Goal: Task Accomplishment & Management: Use online tool/utility

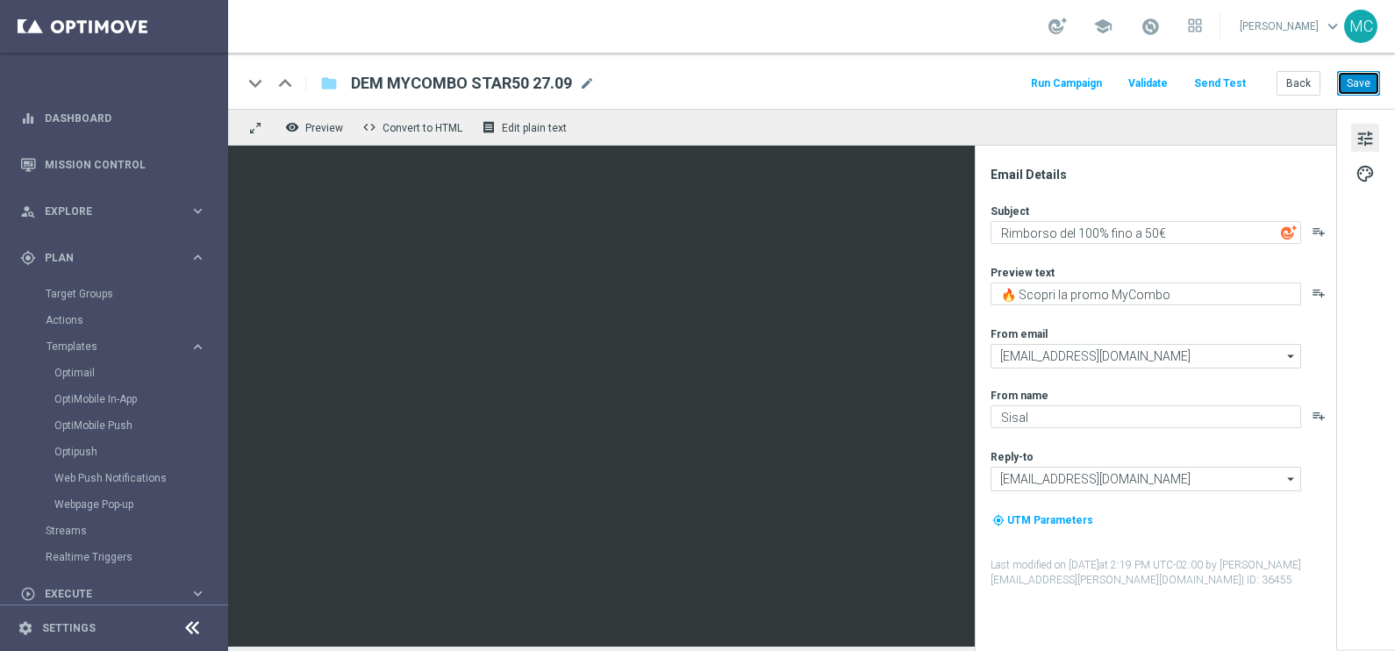
click at [1364, 75] on button "Save" at bounding box center [1358, 83] width 43 height 25
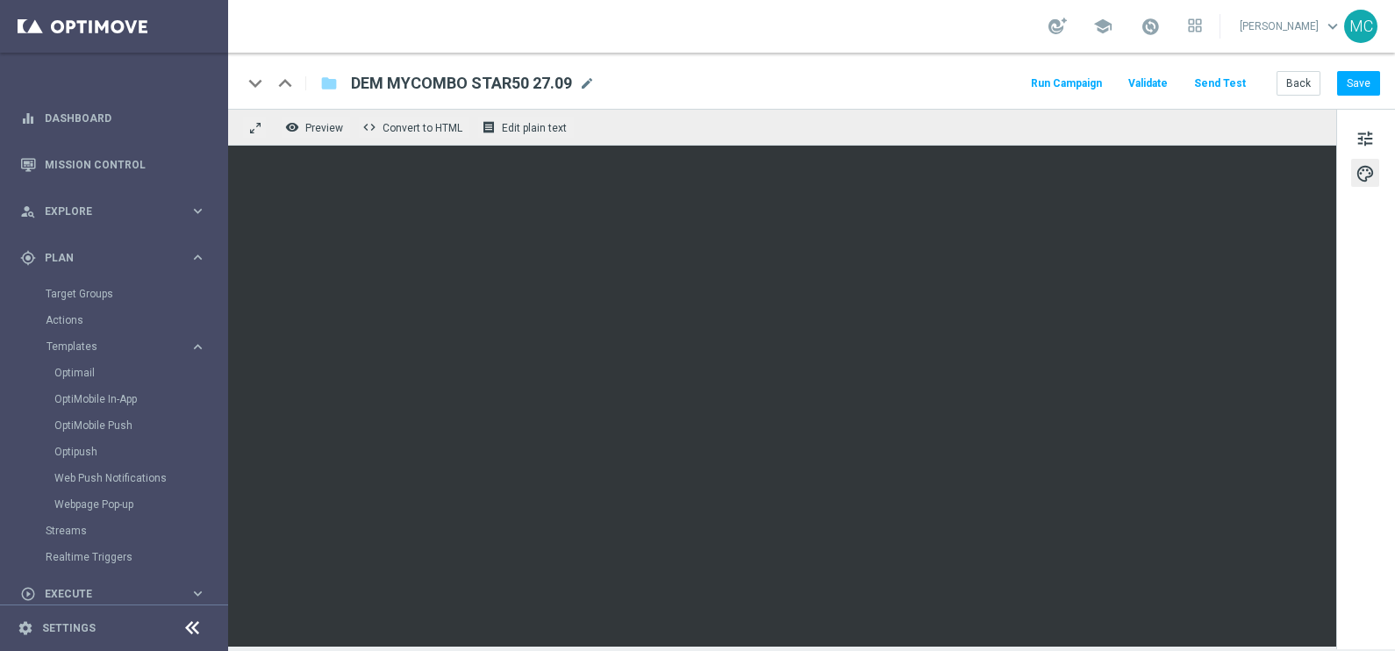
click at [1064, 89] on button "Run Campaign" at bounding box center [1067, 84] width 76 height 24
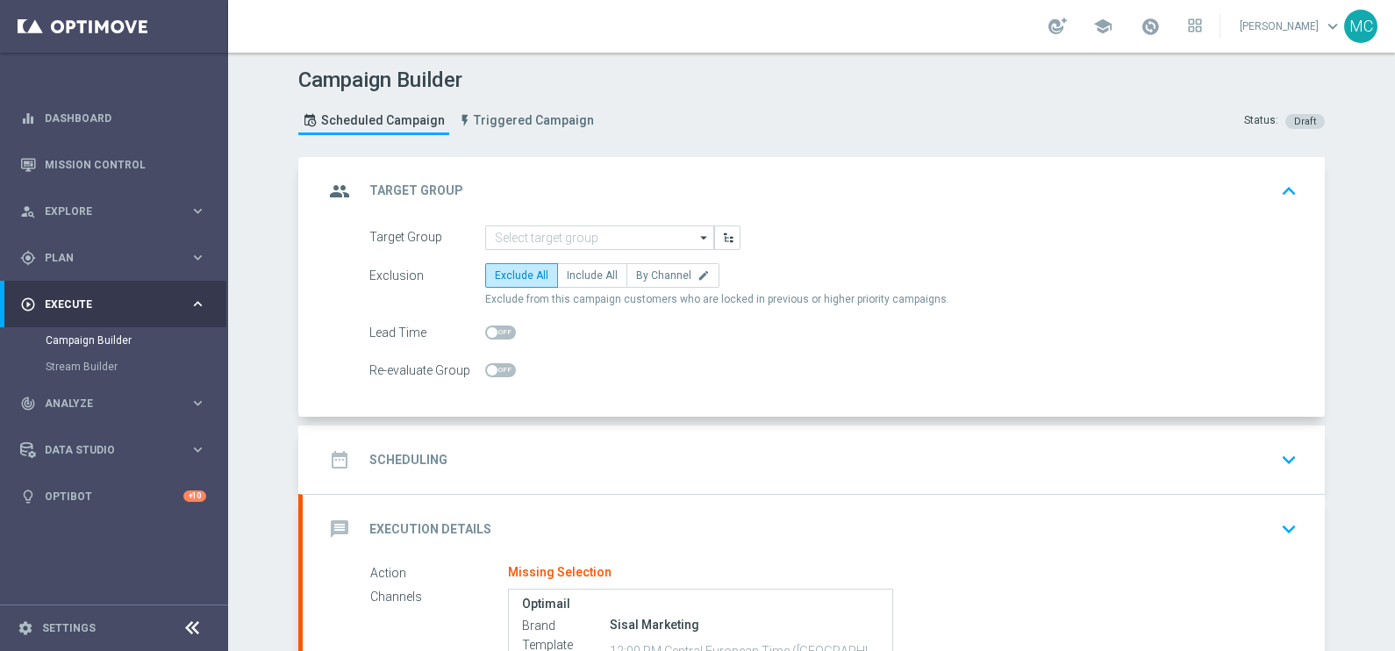
click at [696, 235] on icon "arrow_drop_down" at bounding box center [705, 237] width 18 height 23
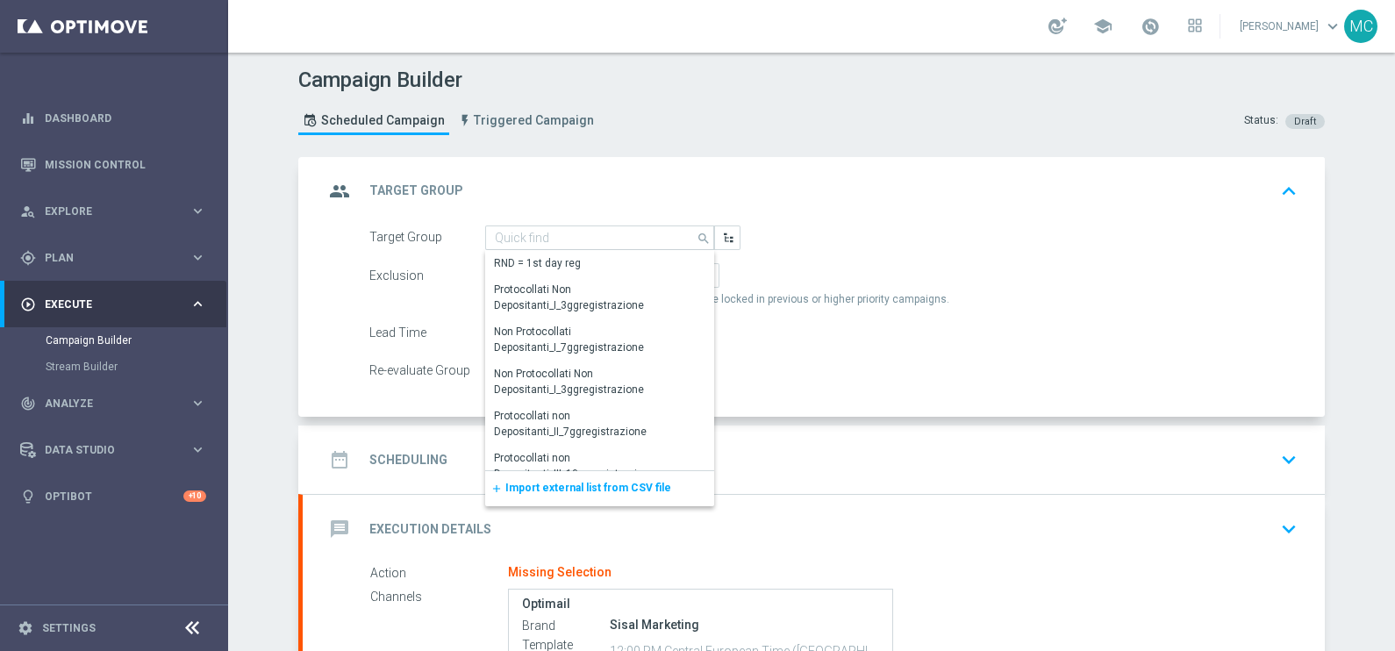
click at [563, 484] on span "Import external list from CSV file" at bounding box center [588, 488] width 166 height 12
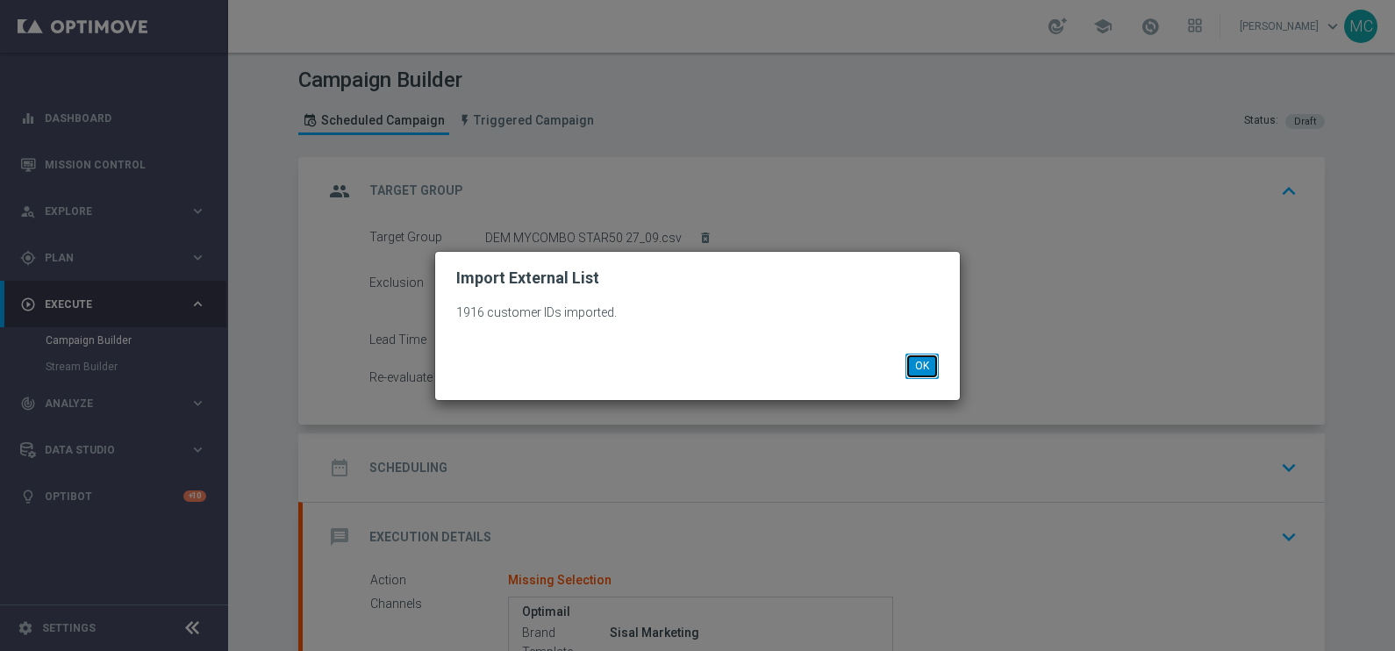
click at [922, 369] on button "OK" at bounding box center [922, 366] width 33 height 25
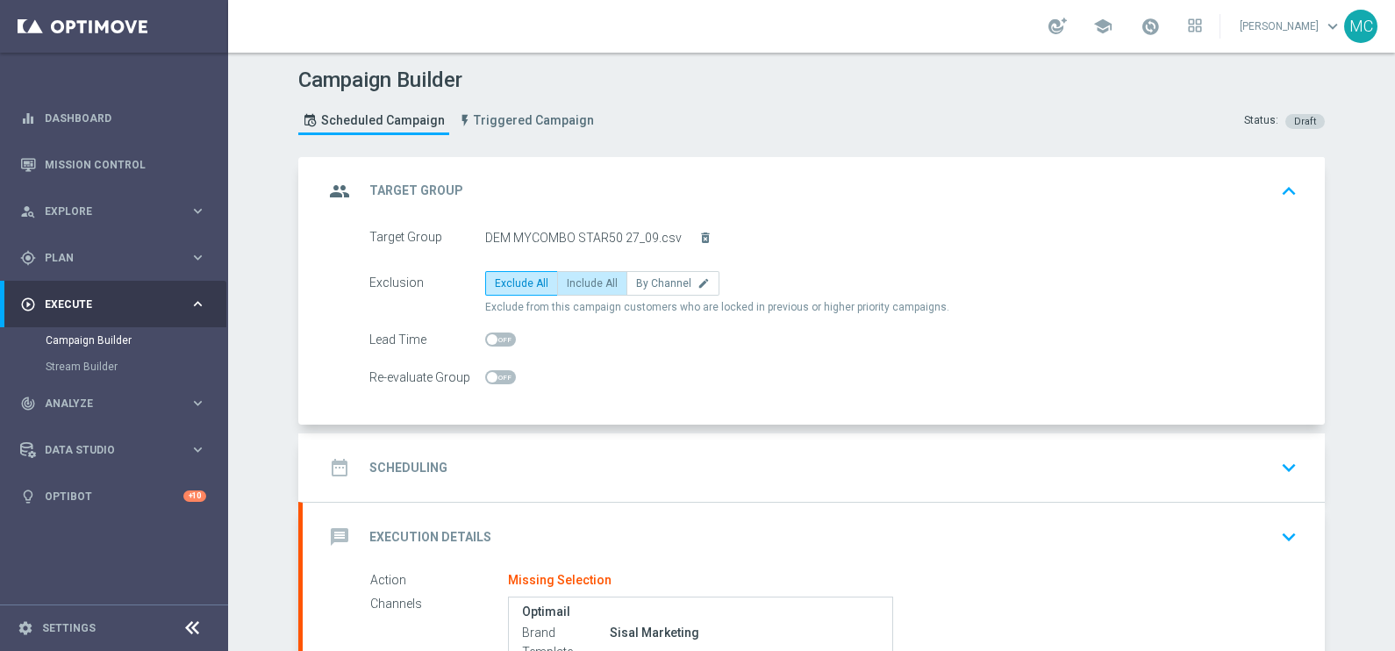
click at [568, 284] on span "Include All" at bounding box center [592, 283] width 51 height 12
click at [568, 284] on input "Include All" at bounding box center [572, 286] width 11 height 11
radio input "true"
click at [1277, 469] on icon "keyboard_arrow_down" at bounding box center [1289, 468] width 26 height 26
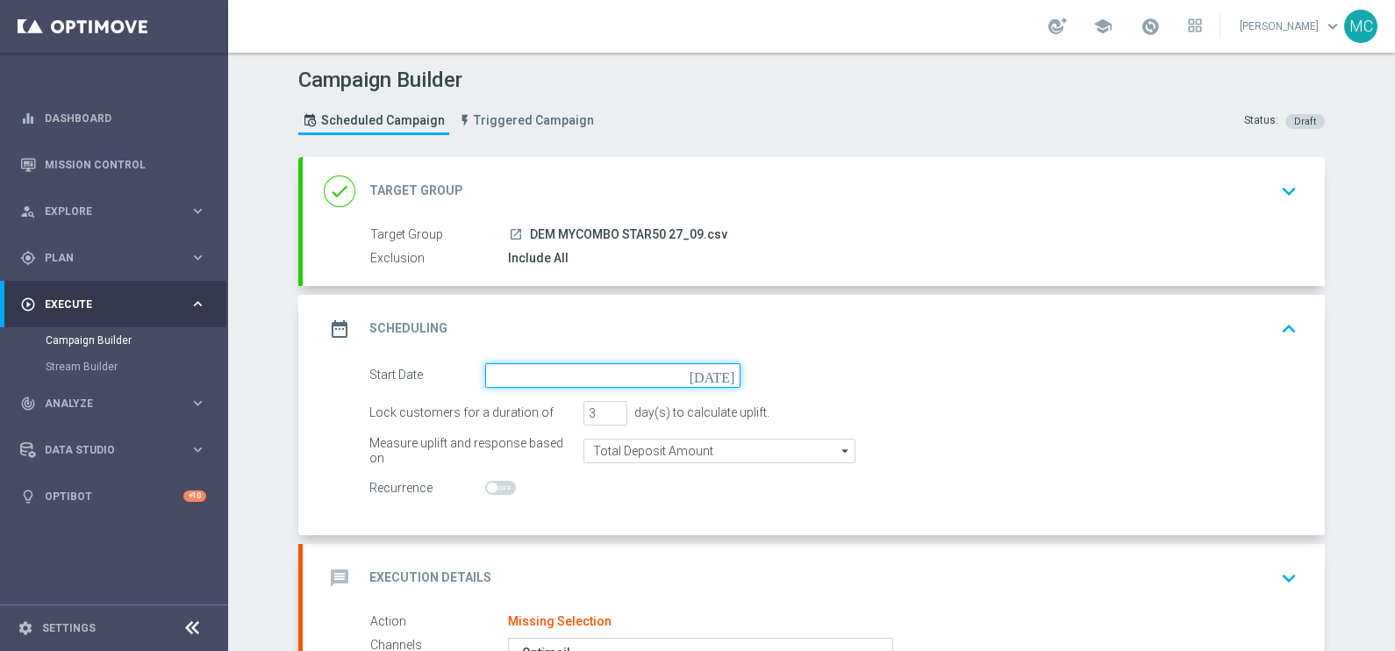
click at [512, 372] on input at bounding box center [612, 375] width 255 height 25
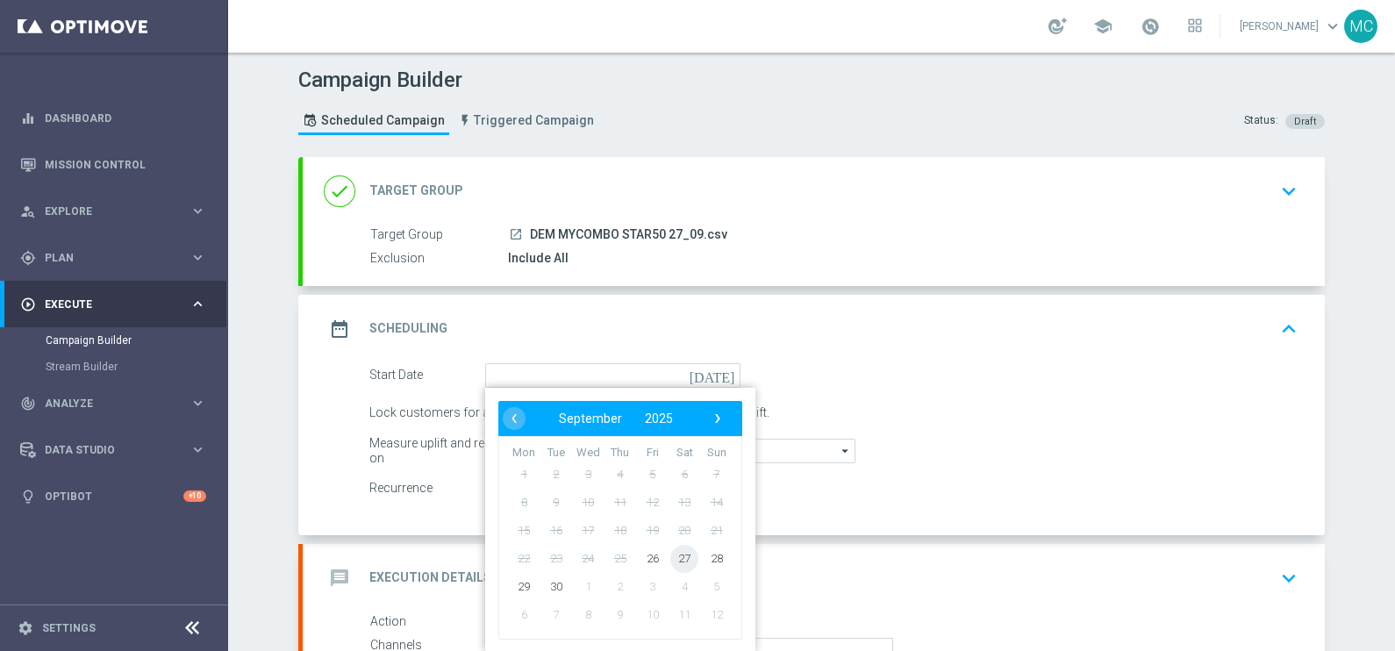
click at [678, 555] on span "27" at bounding box center [684, 558] width 28 height 28
type input "[DATE]"
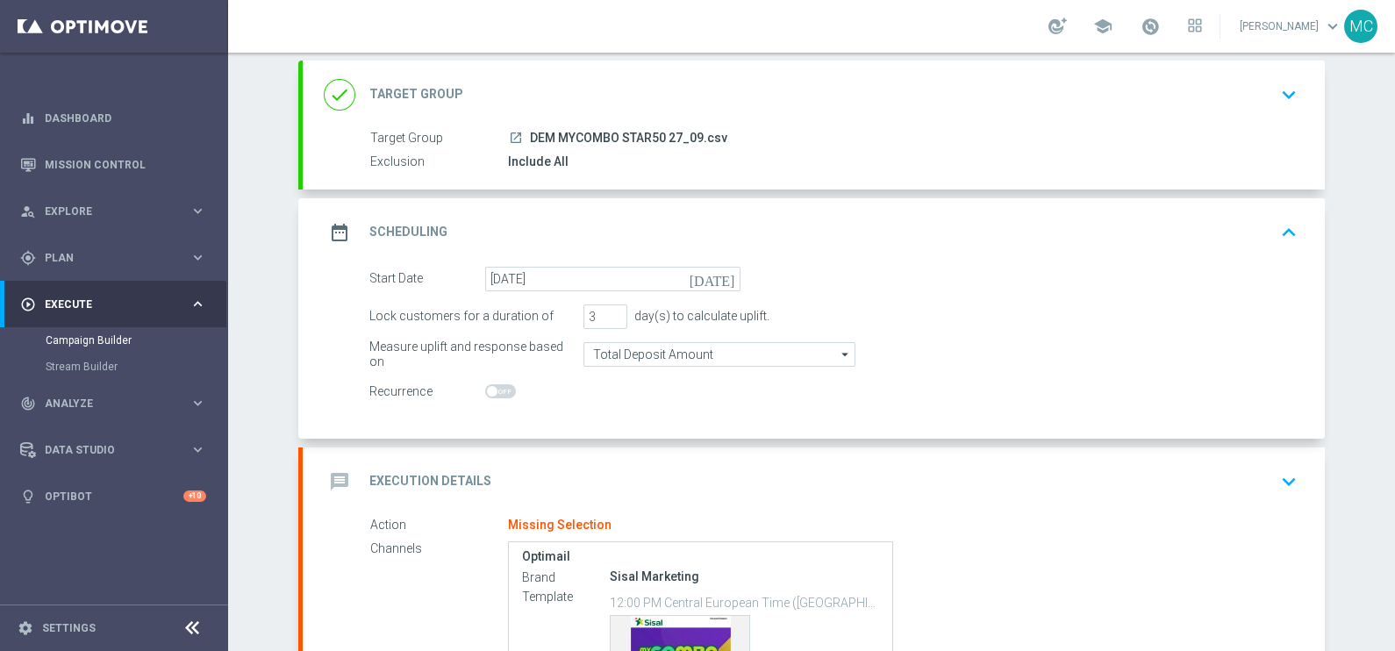
scroll to position [219, 0]
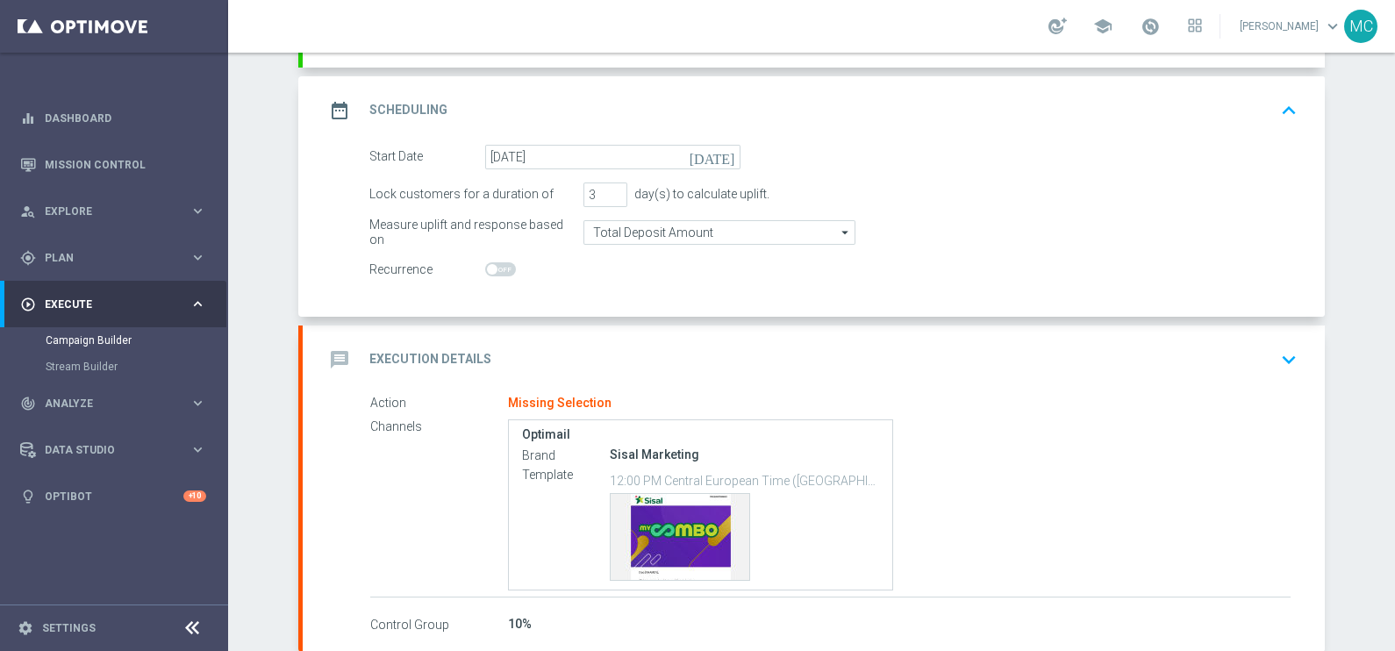
click at [1283, 355] on icon "keyboard_arrow_down" at bounding box center [1289, 360] width 26 height 26
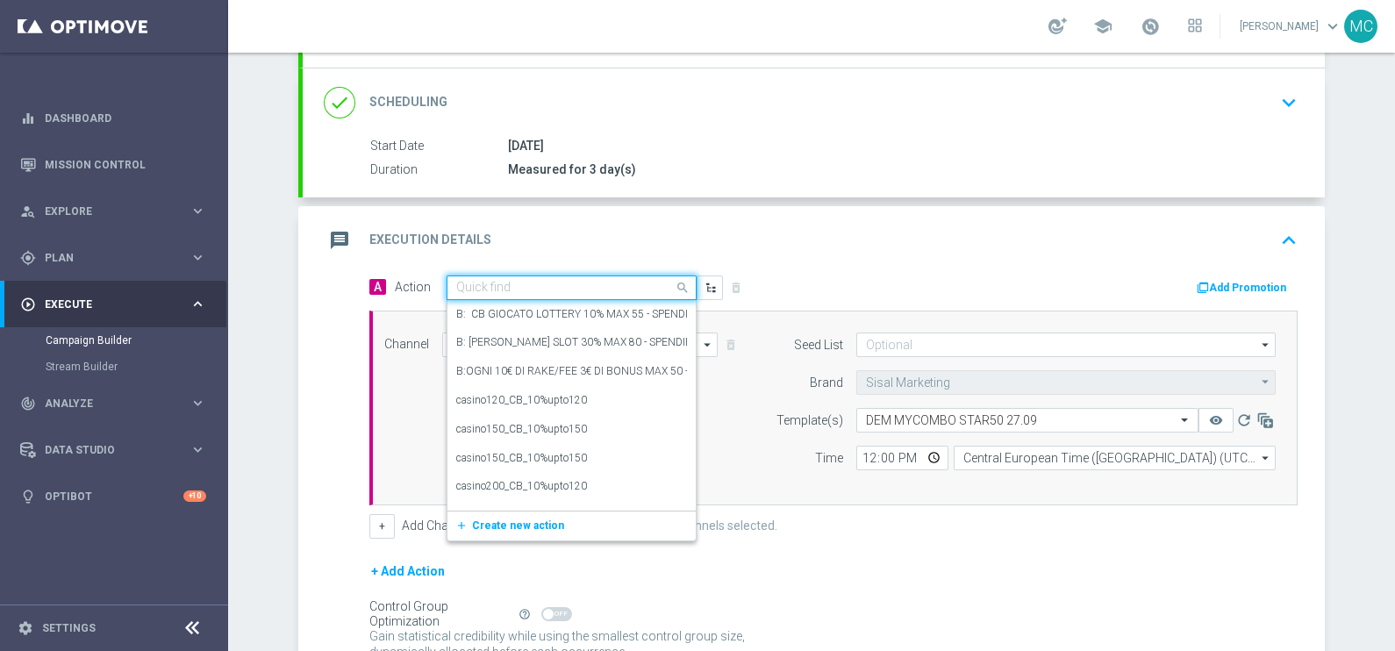
click at [509, 281] on input "text" at bounding box center [554, 288] width 196 height 15
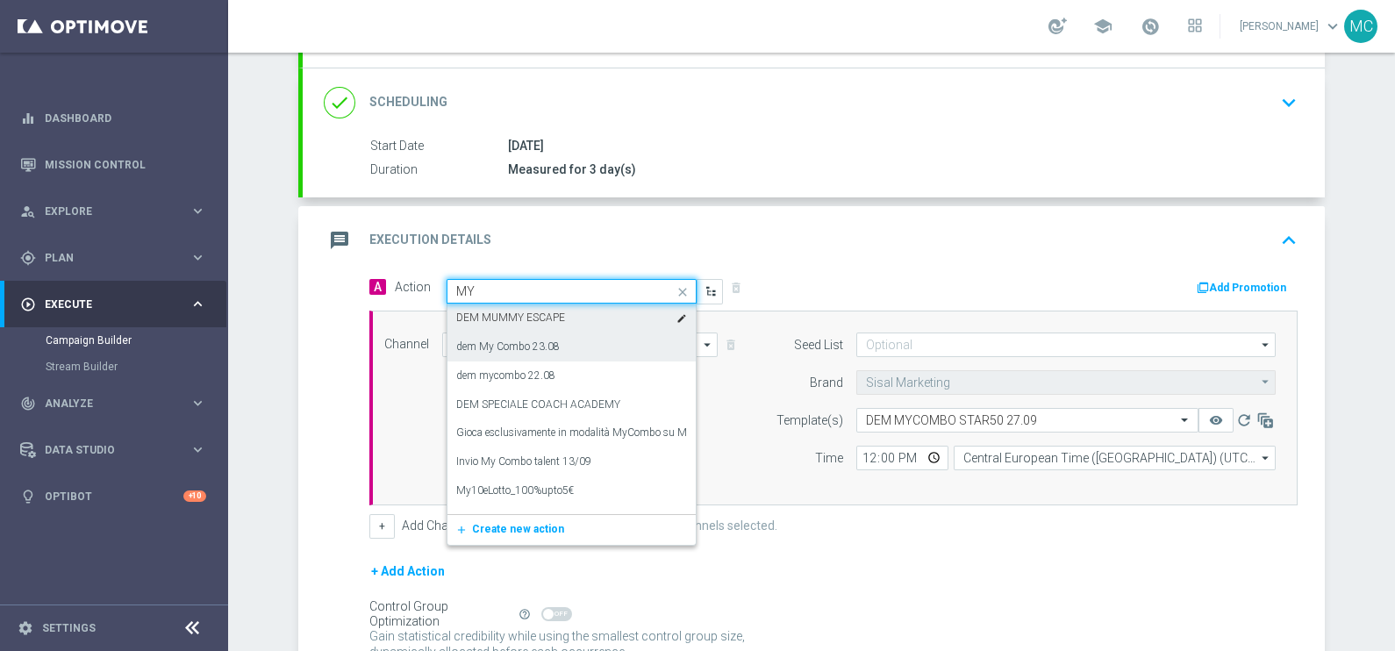
type input "M"
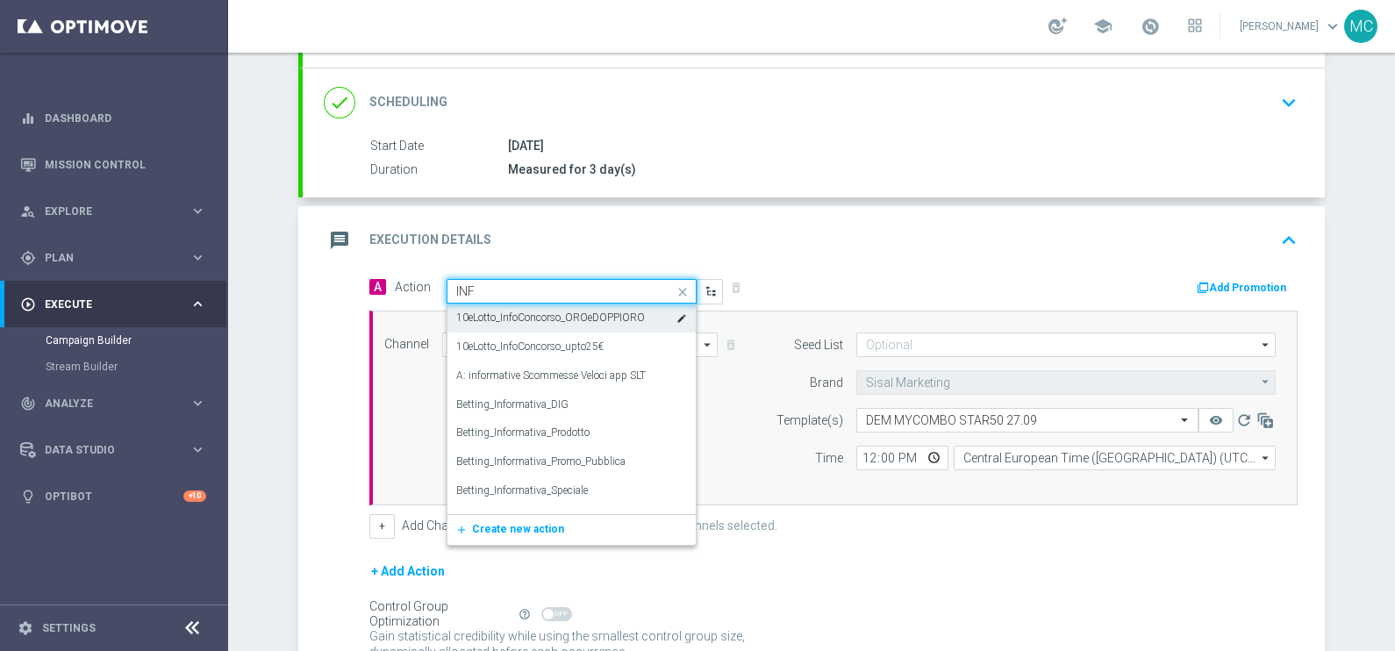
type input "INFO"
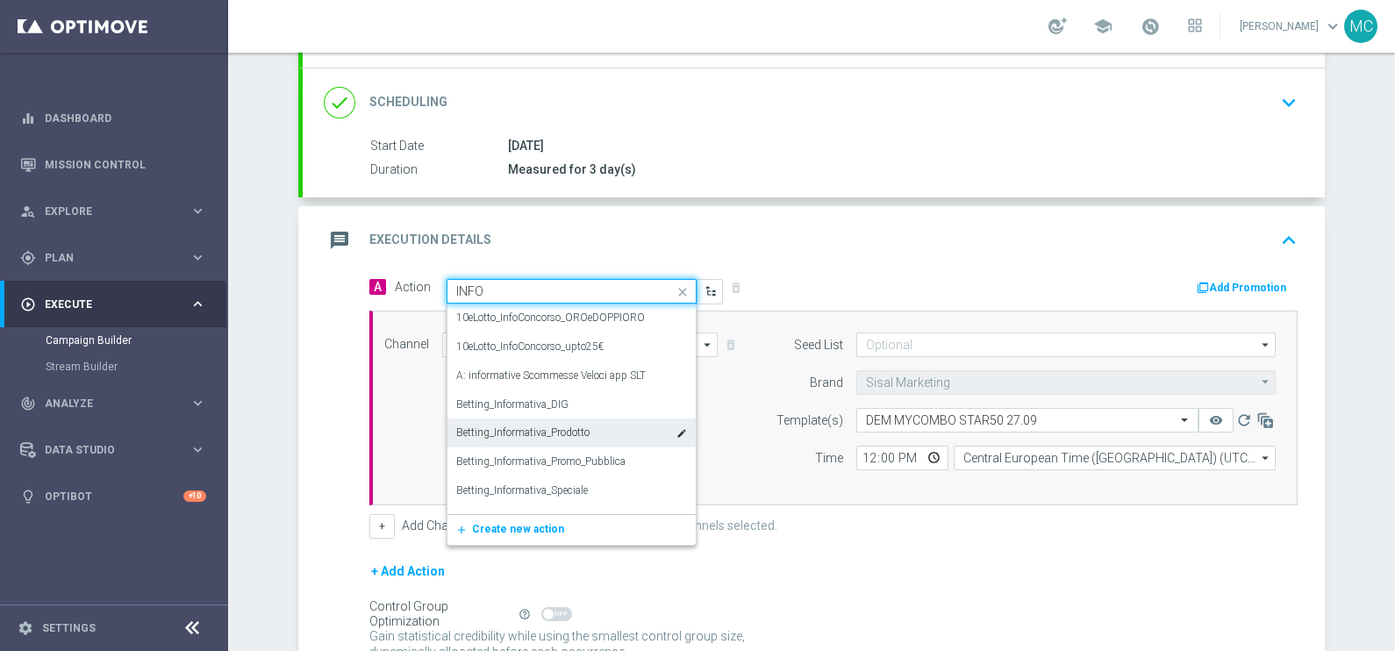
click at [528, 434] on label "Betting_Informativa_Prodotto" at bounding box center [522, 433] width 133 height 15
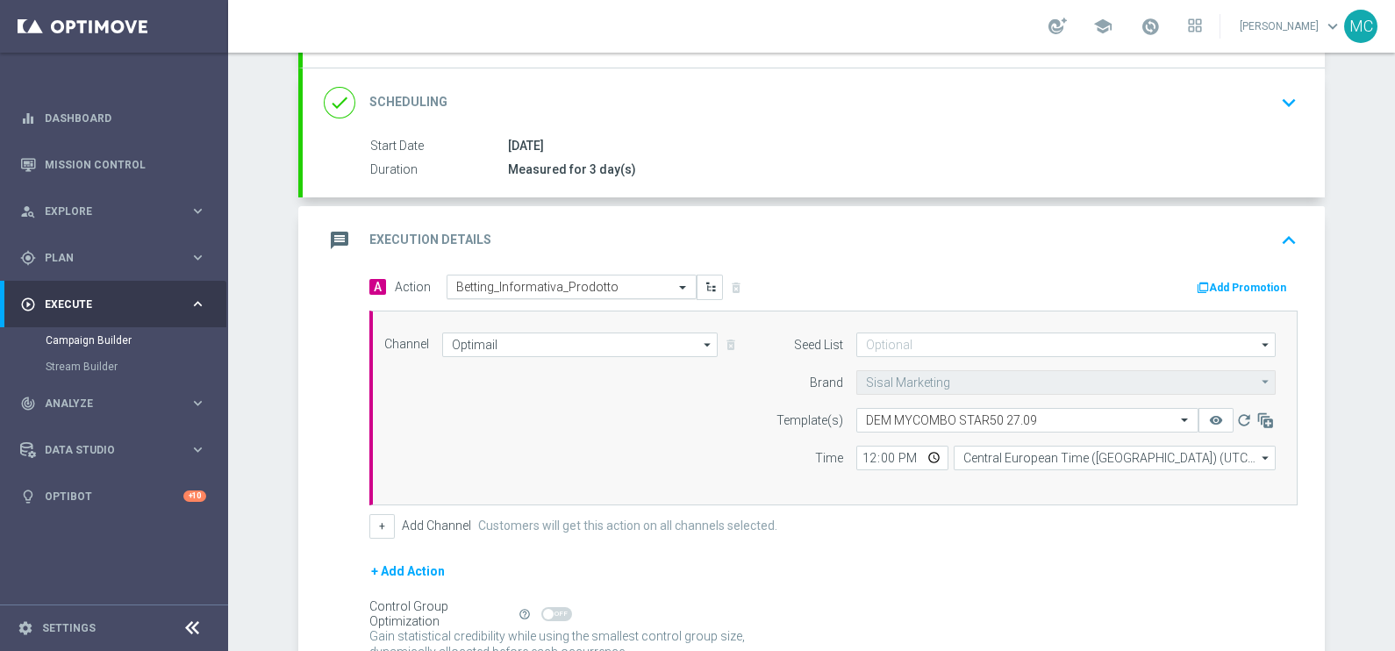
click at [615, 283] on input "text" at bounding box center [554, 287] width 196 height 15
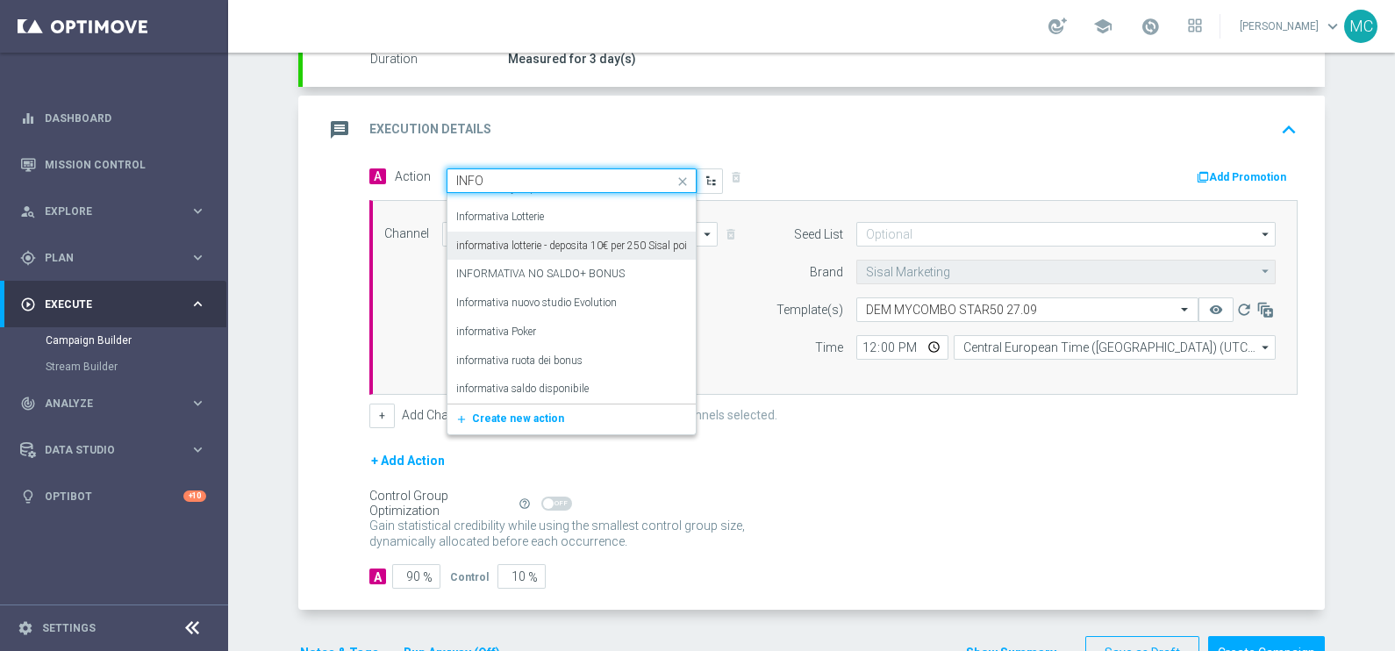
scroll to position [1623, 0]
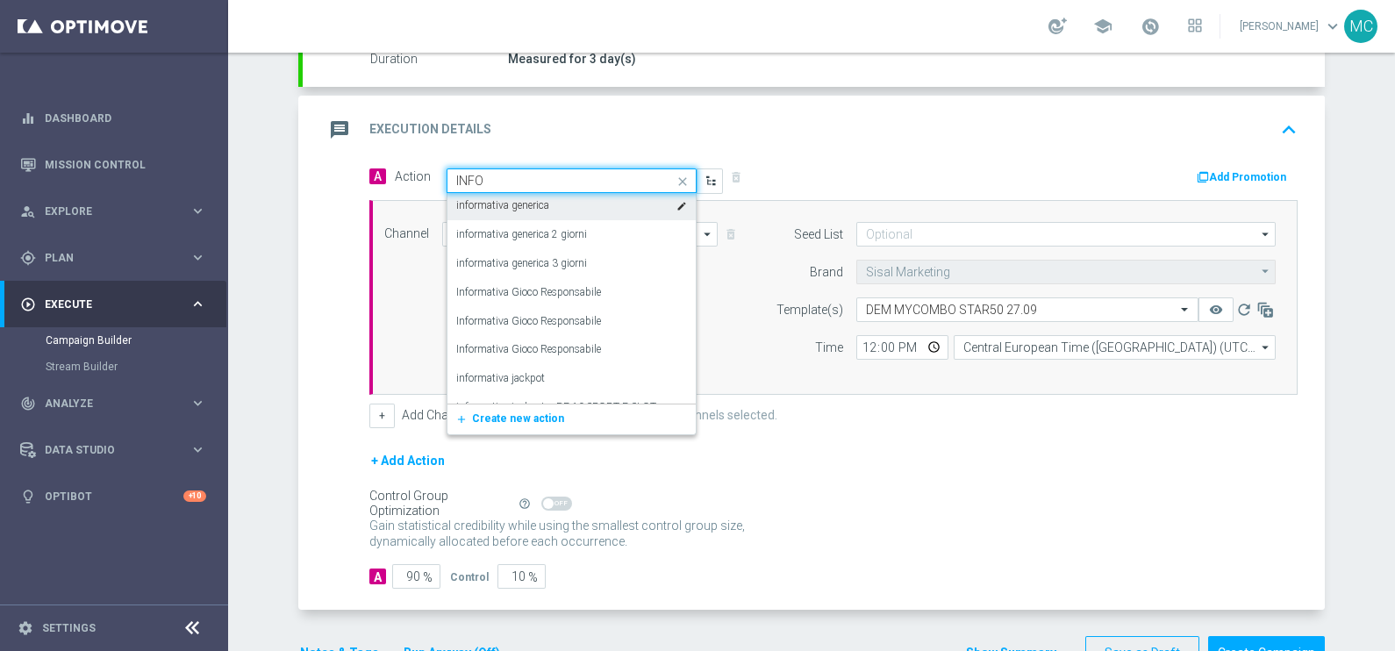
click at [526, 183] on input "INFO" at bounding box center [554, 181] width 196 height 15
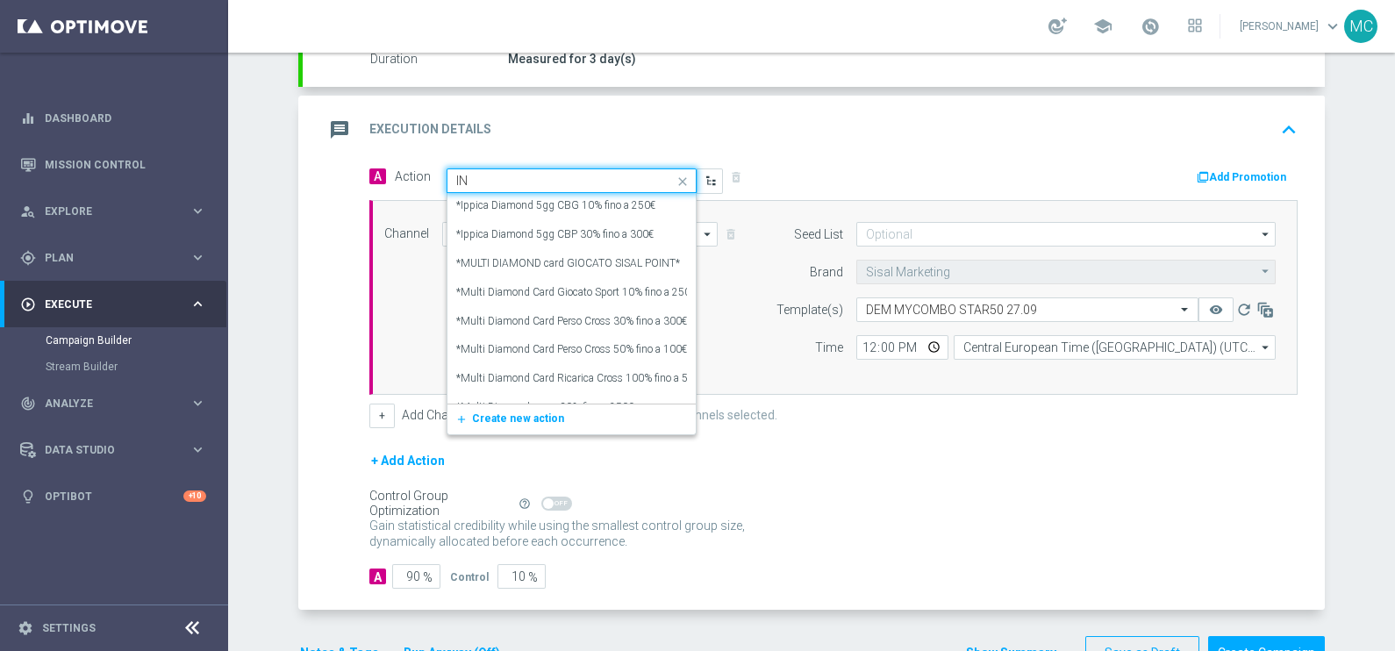
type input "I"
type input "MY"
click at [513, 267] on label "MyCombo 1309 STAR" at bounding box center [508, 273] width 104 height 15
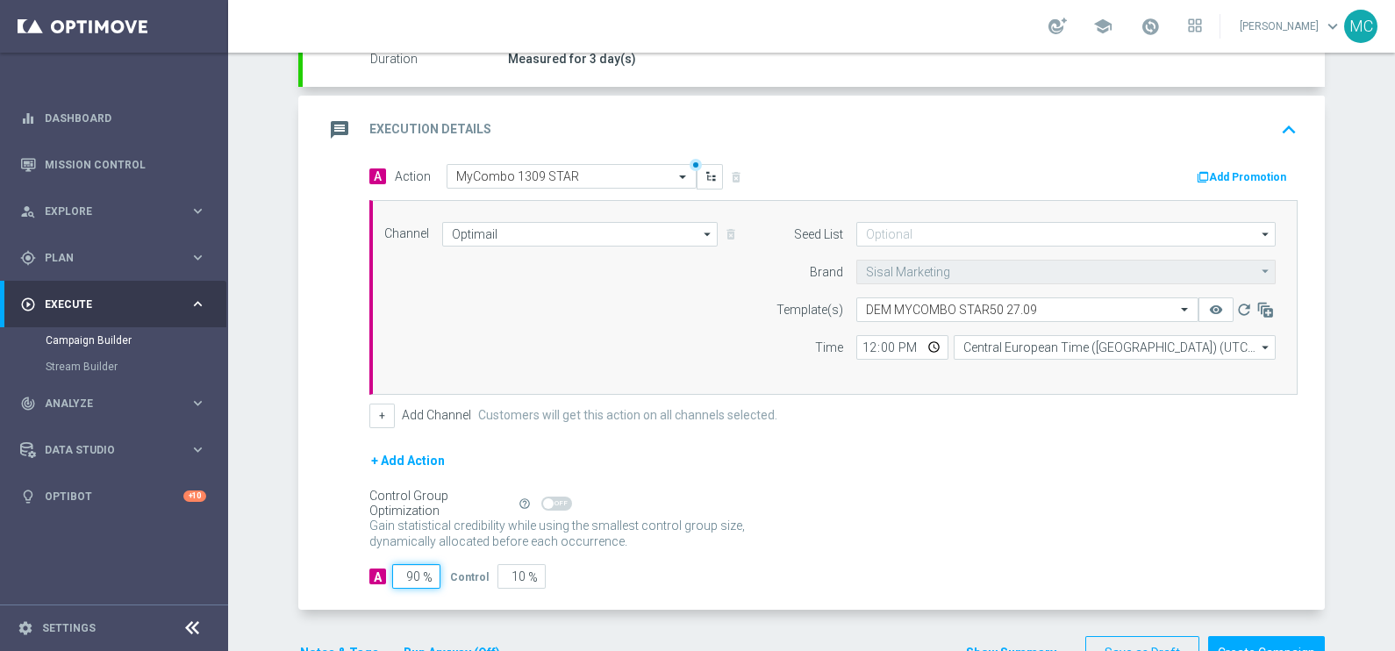
drag, startPoint x: 399, startPoint y: 570, endPoint x: 469, endPoint y: 557, distance: 70.6
click at [473, 569] on div "A 90 % Control 10 %" at bounding box center [833, 576] width 928 height 25
type input "1"
type input "99"
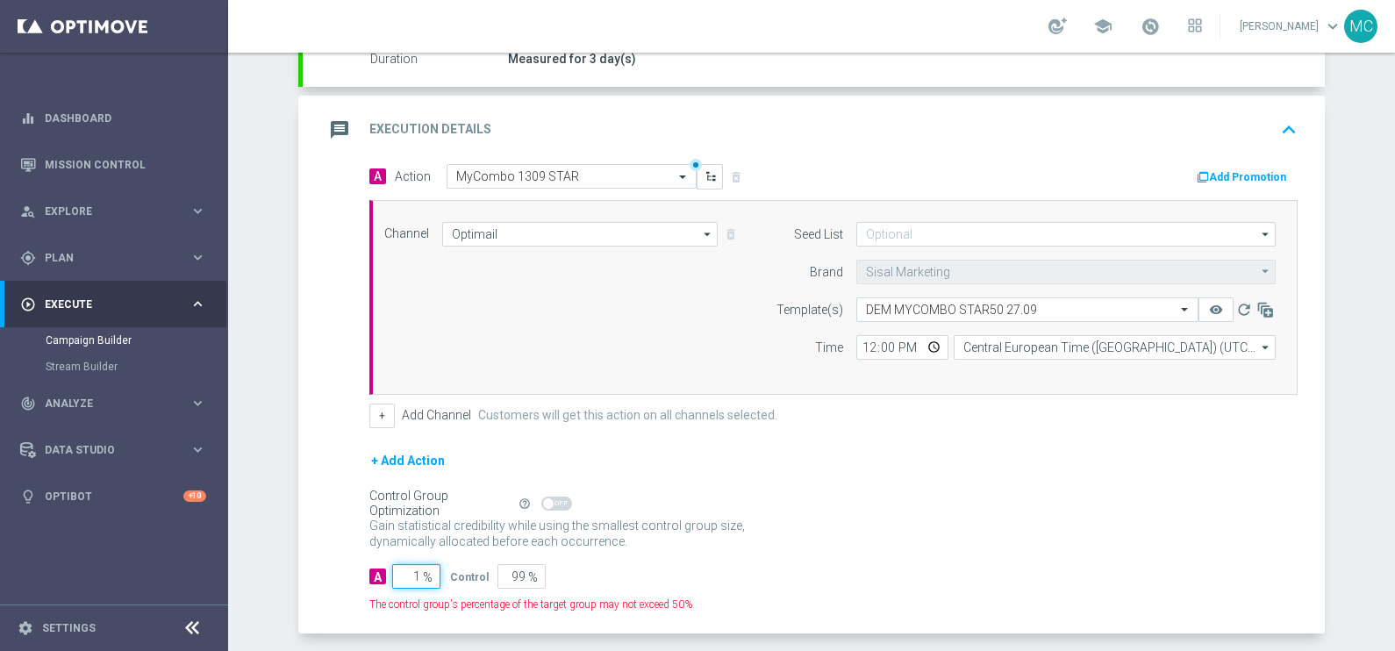
type input "10"
type input "90"
type input "100"
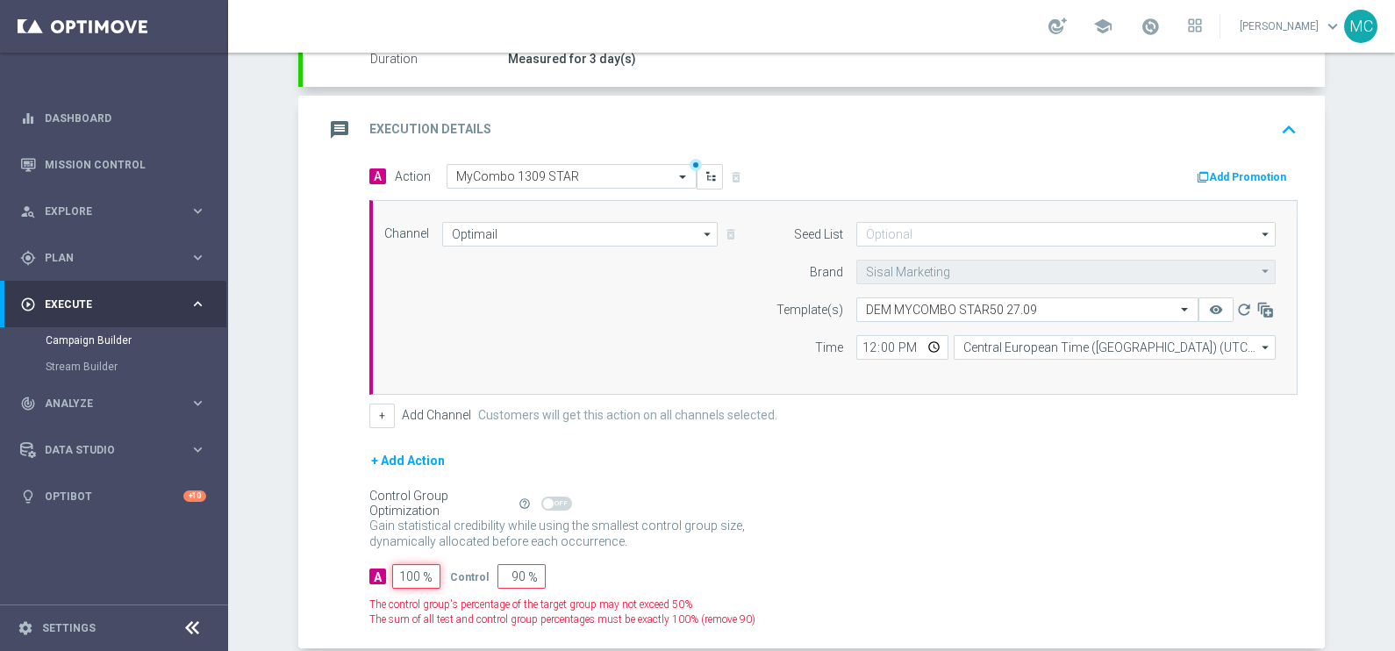
type input "0"
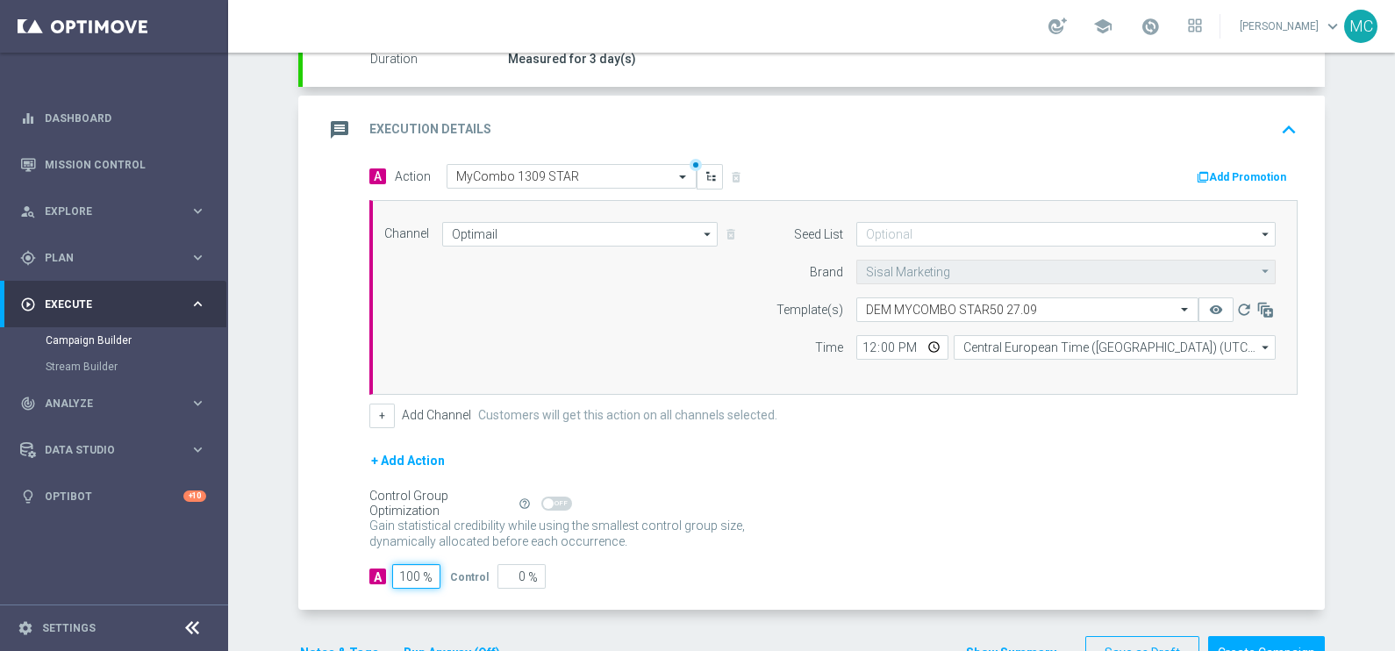
type input "100"
click at [997, 526] on div "Gain statistical credibility while using the smallest control group size, dynam…" at bounding box center [833, 534] width 928 height 42
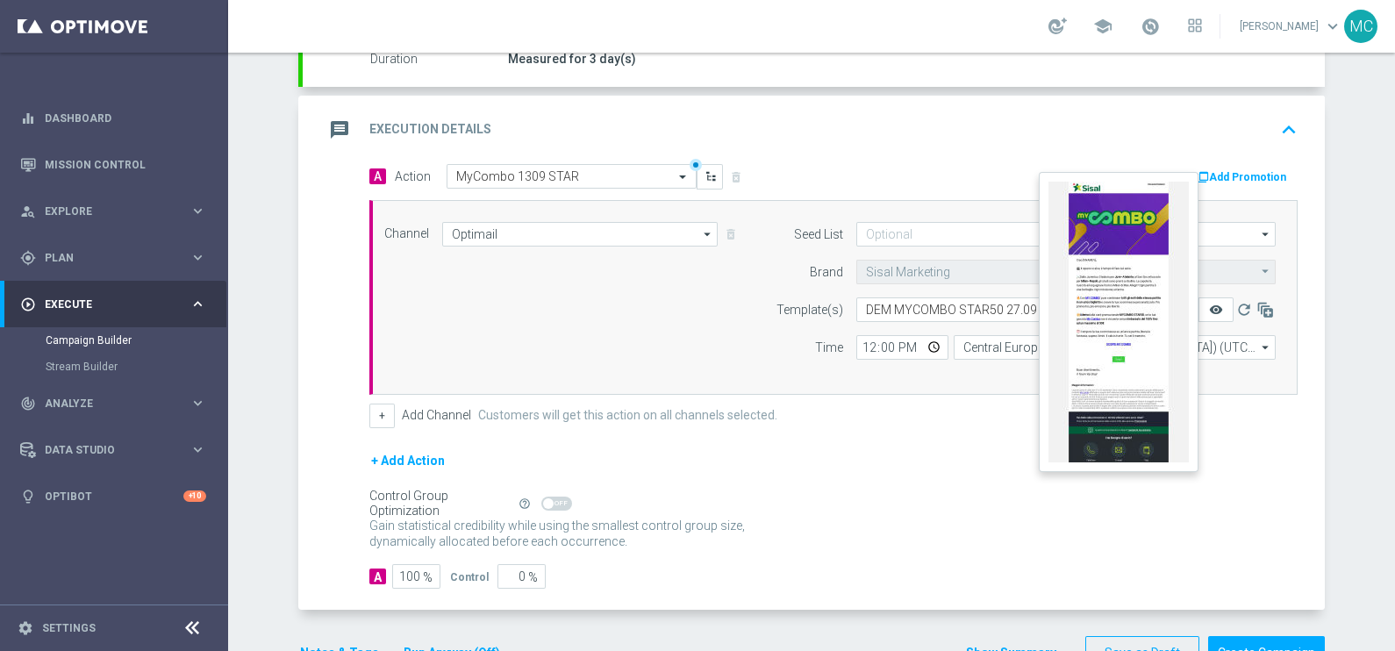
click at [1209, 309] on icon "remove_red_eye" at bounding box center [1216, 310] width 14 height 14
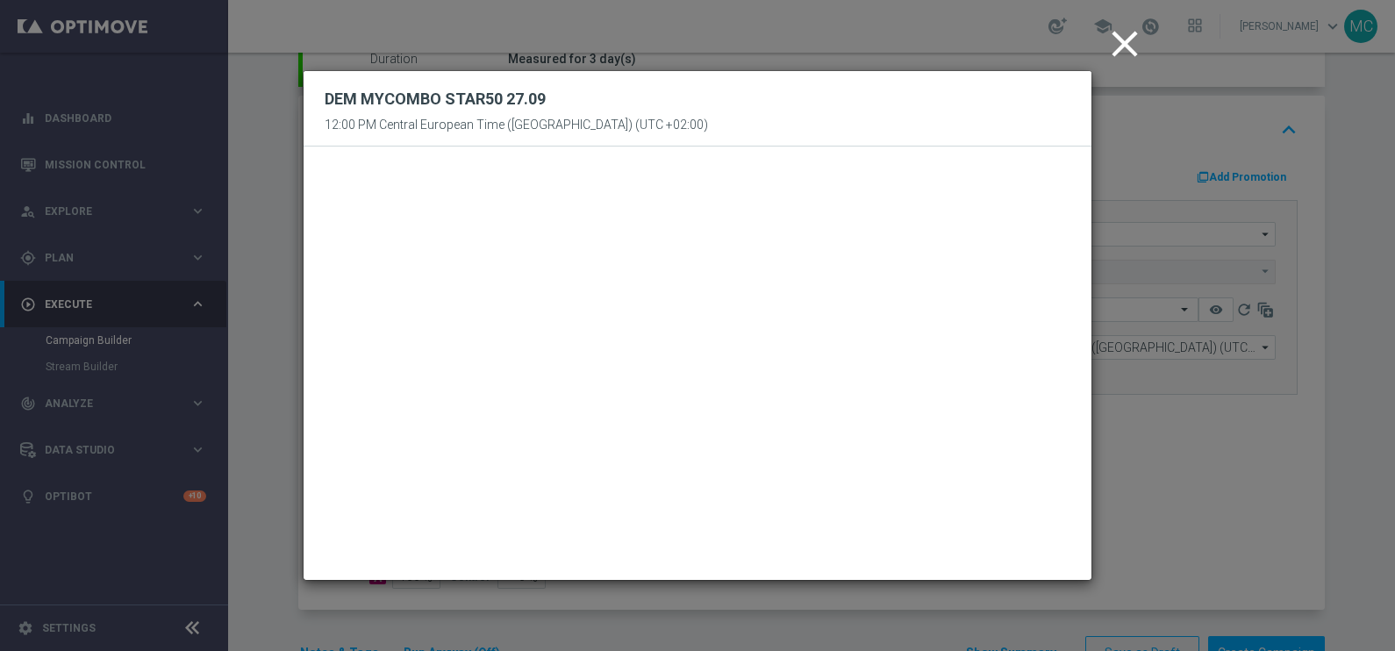
click at [1121, 47] on icon "close" at bounding box center [1125, 44] width 44 height 44
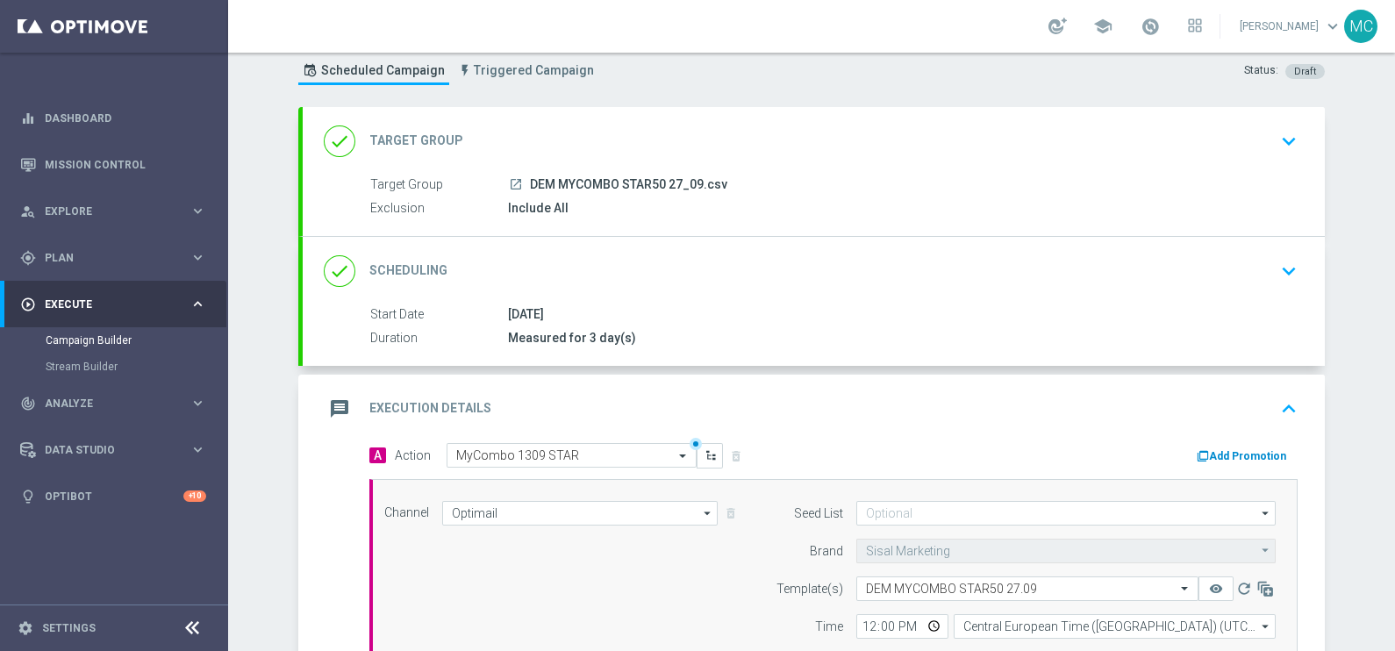
scroll to position [379, 0]
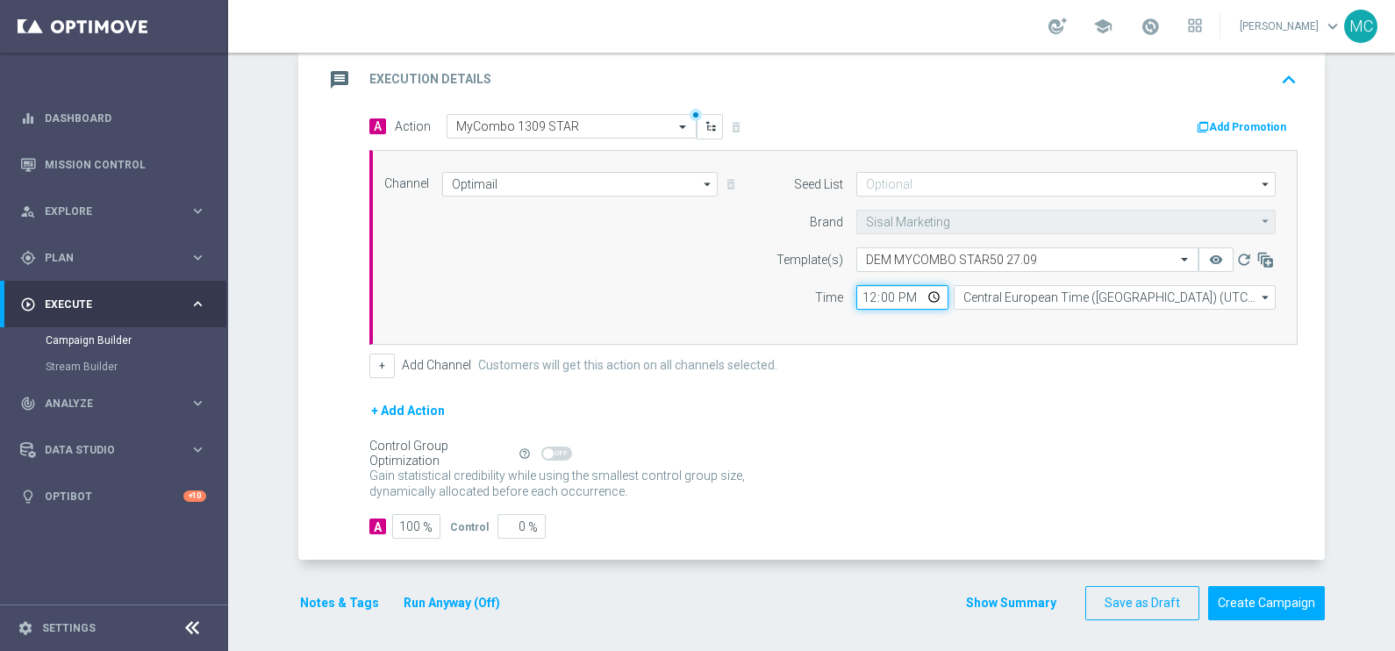
drag, startPoint x: 895, startPoint y: 287, endPoint x: 854, endPoint y: 289, distance: 41.3
click at [857, 289] on input "12:00" at bounding box center [903, 297] width 92 height 25
type input "11:00"
click at [1121, 421] on div "+ Add Action" at bounding box center [833, 422] width 928 height 44
click at [1271, 591] on button "Create Campaign" at bounding box center [1266, 603] width 117 height 34
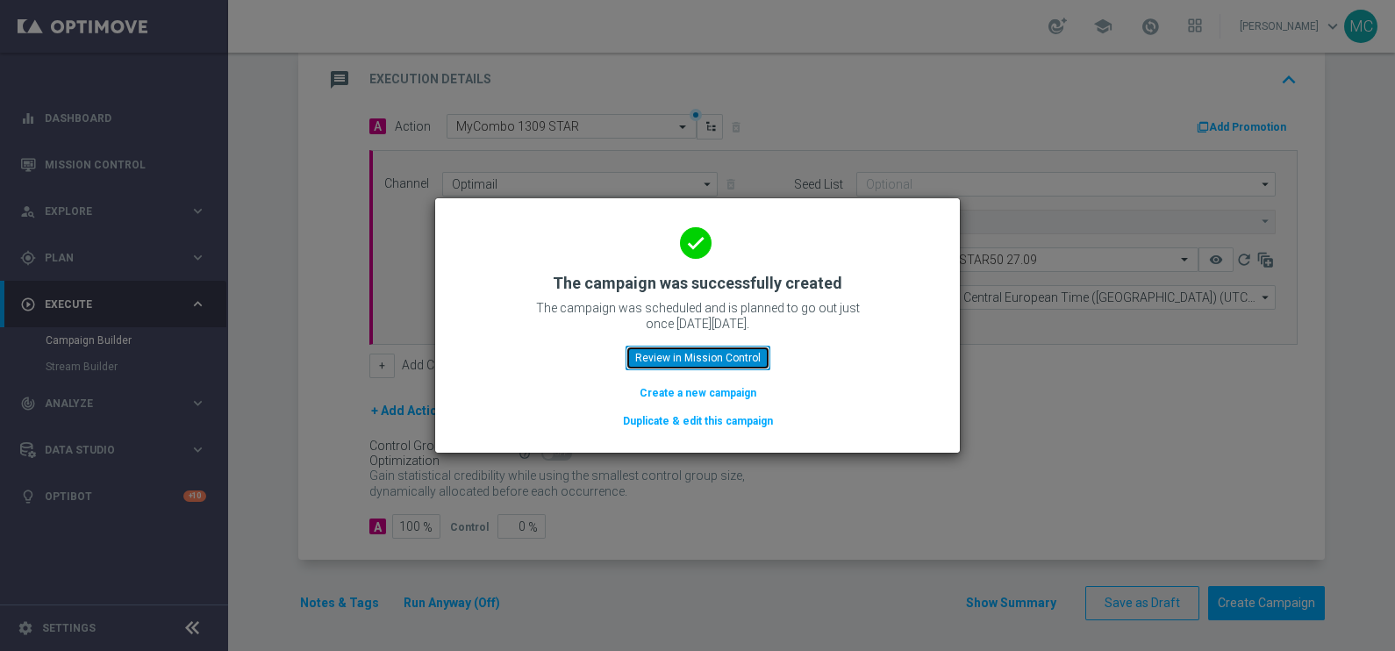
click at [753, 355] on button "Review in Mission Control" at bounding box center [698, 358] width 145 height 25
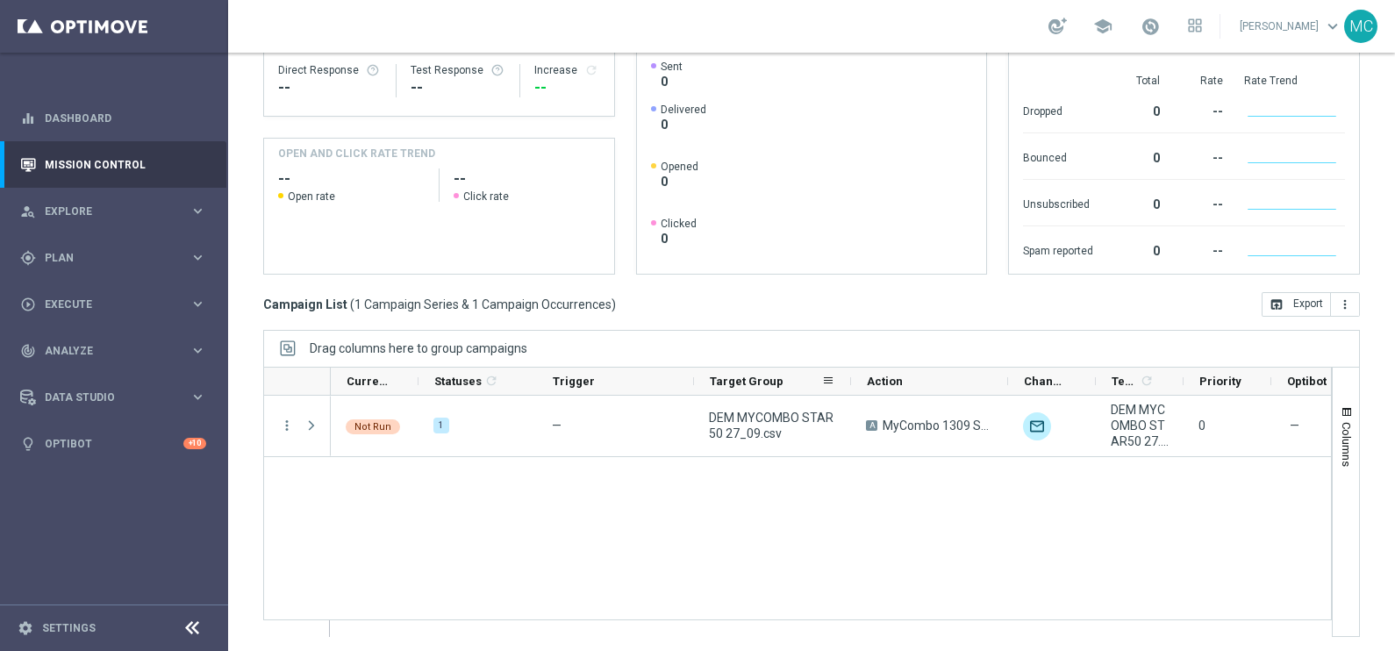
scroll to position [261, 0]
